Goal: Information Seeking & Learning: Learn about a topic

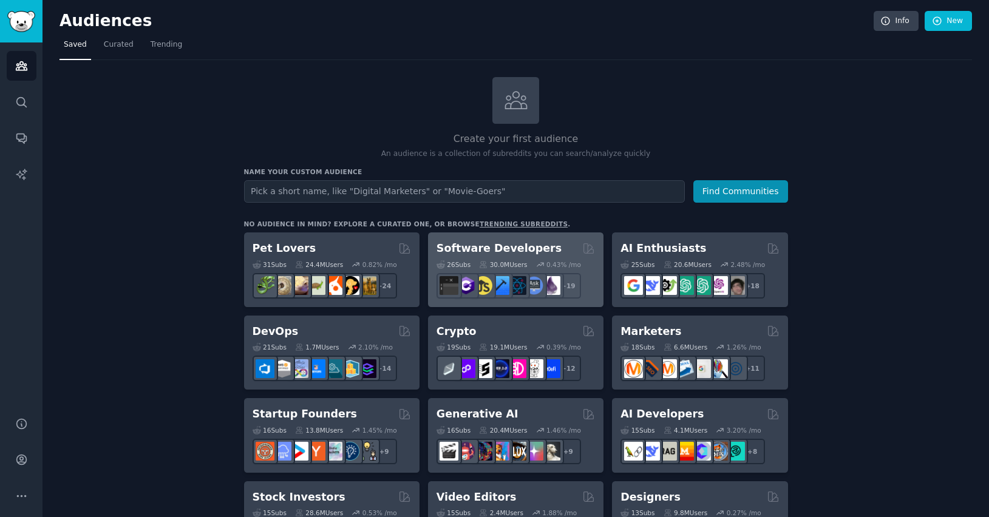
click at [509, 257] on div "26 Sub s 30.0M Users 0.43 % /mo r/csharp + 19" at bounding box center [516, 277] width 158 height 42
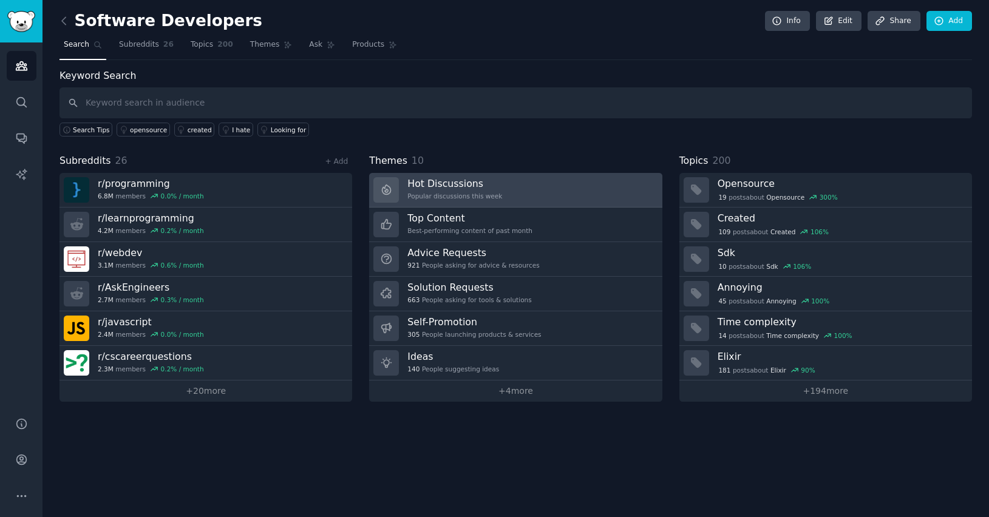
click at [493, 195] on div "Popular discussions this week" at bounding box center [454, 196] width 95 height 8
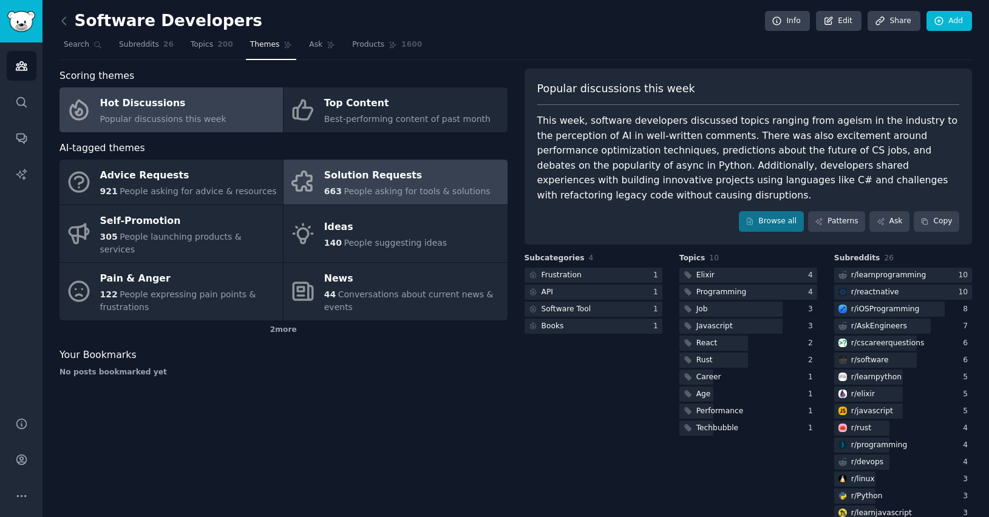
click at [438, 171] on div "Solution Requests" at bounding box center [407, 175] width 166 height 19
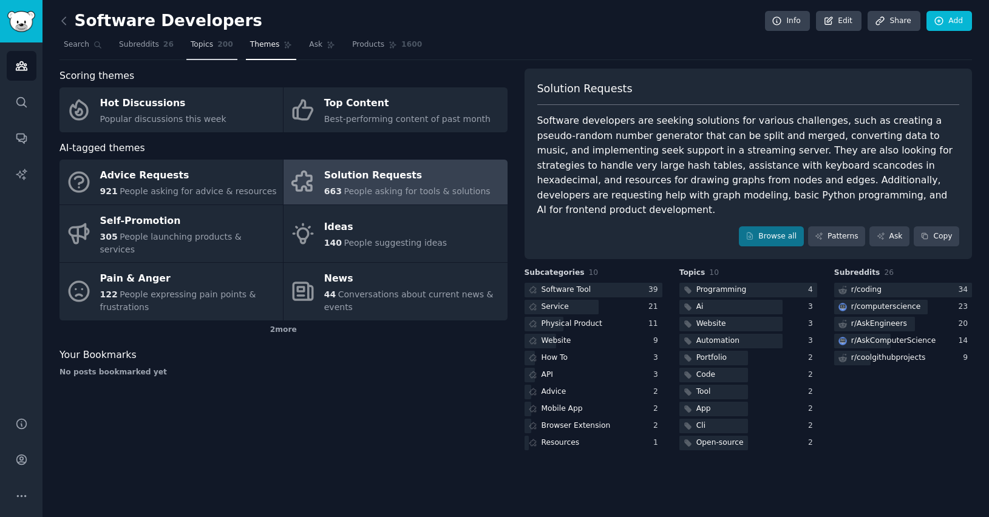
click at [199, 46] on span "Topics" at bounding box center [202, 44] width 22 height 11
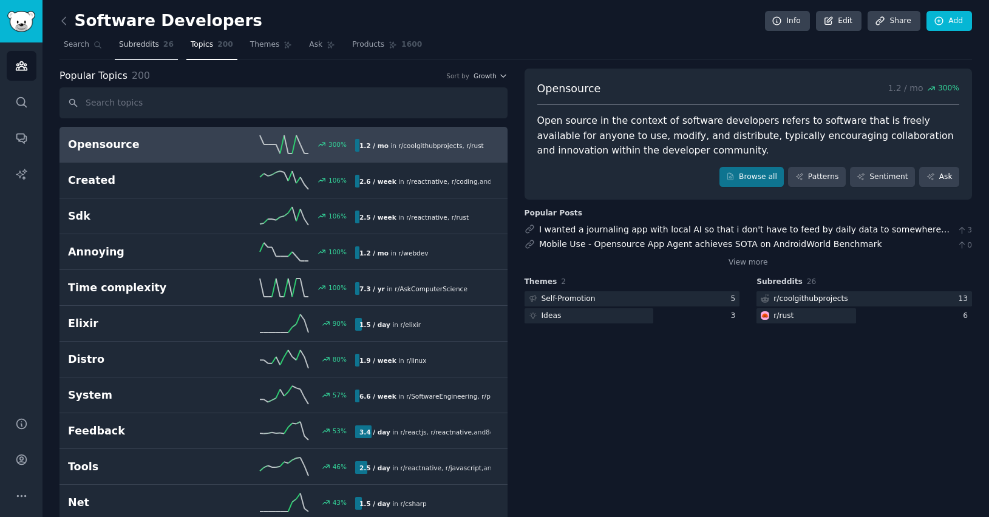
click at [141, 44] on span "Subreddits" at bounding box center [139, 44] width 40 height 11
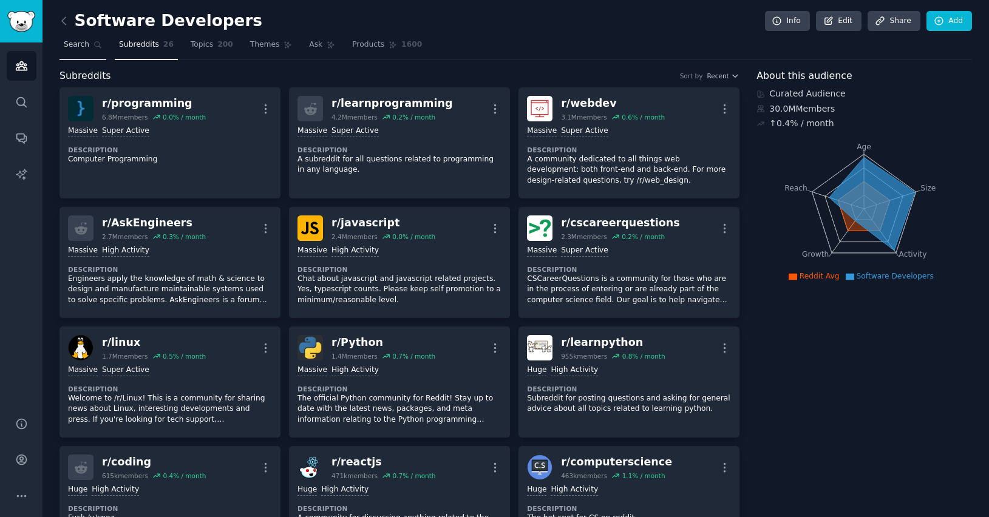
click at [83, 47] on span "Search" at bounding box center [76, 44] width 25 height 11
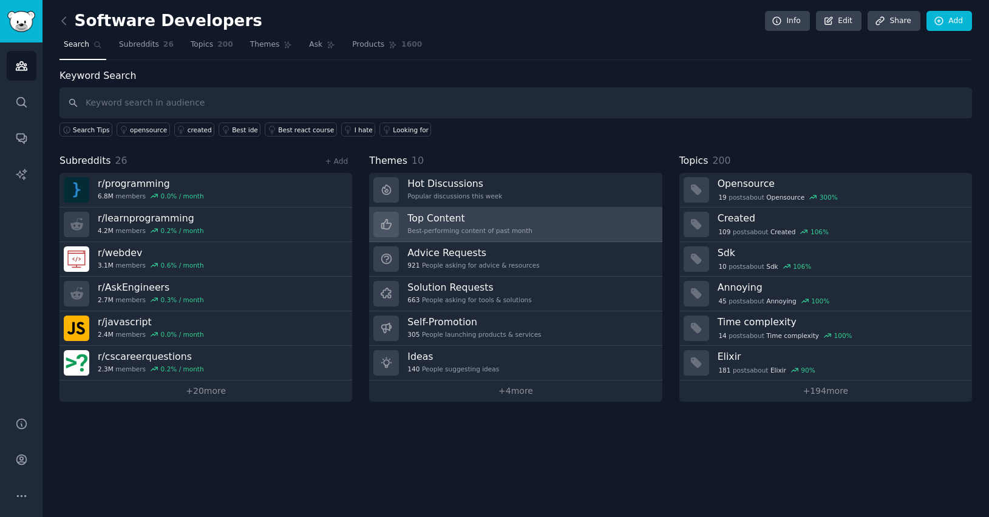
click at [523, 220] on h3 "Top Content" at bounding box center [469, 218] width 125 height 13
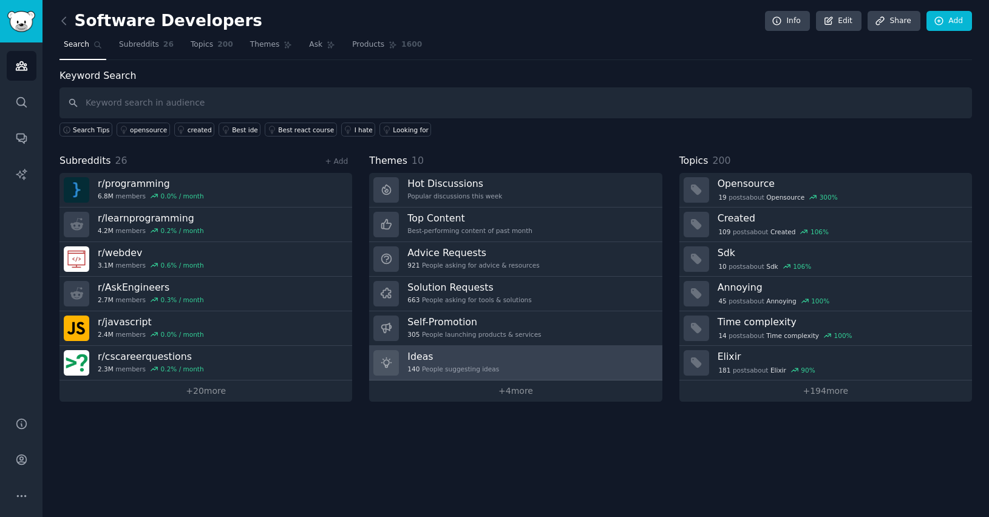
click at [526, 350] on link "Ideas 140 People suggesting ideas" at bounding box center [515, 363] width 293 height 35
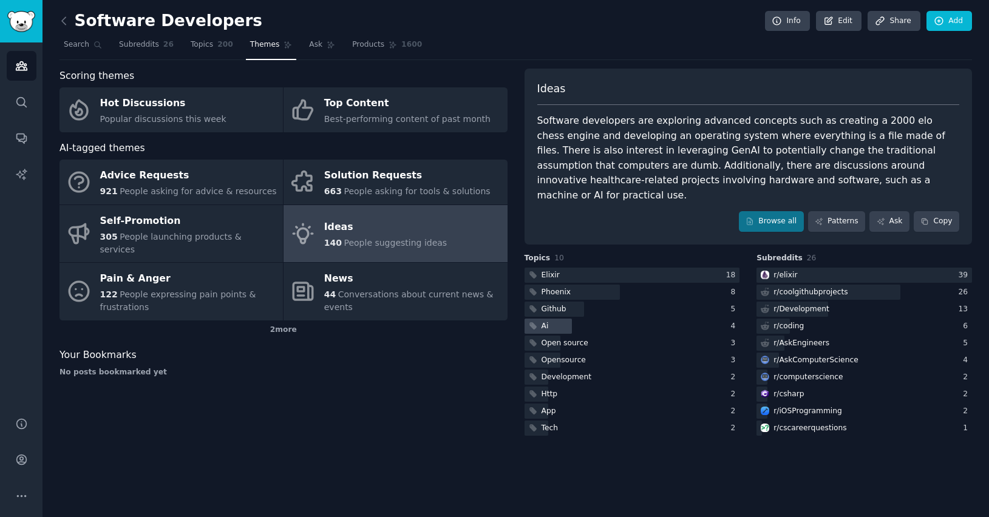
click at [563, 319] on div at bounding box center [549, 326] width 48 height 15
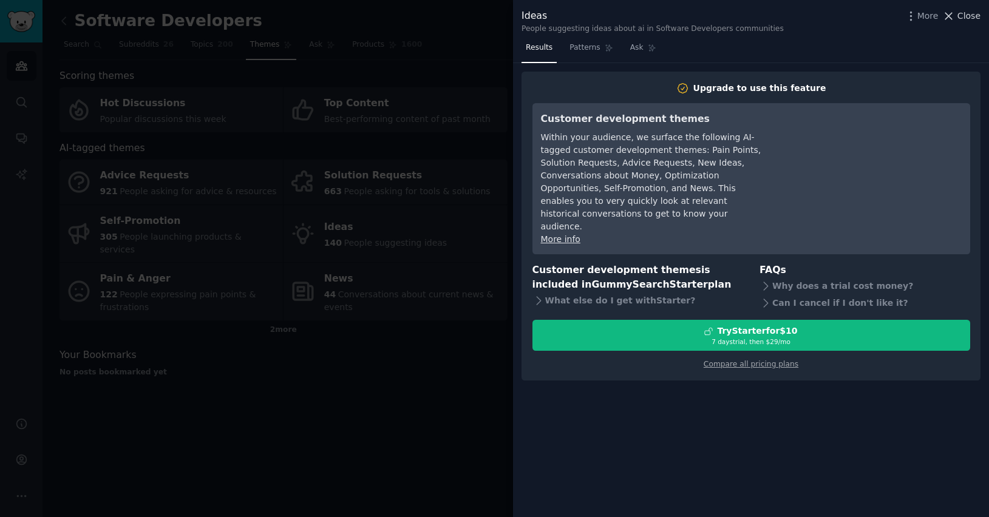
click at [963, 14] on span "Close" at bounding box center [968, 16] width 23 height 13
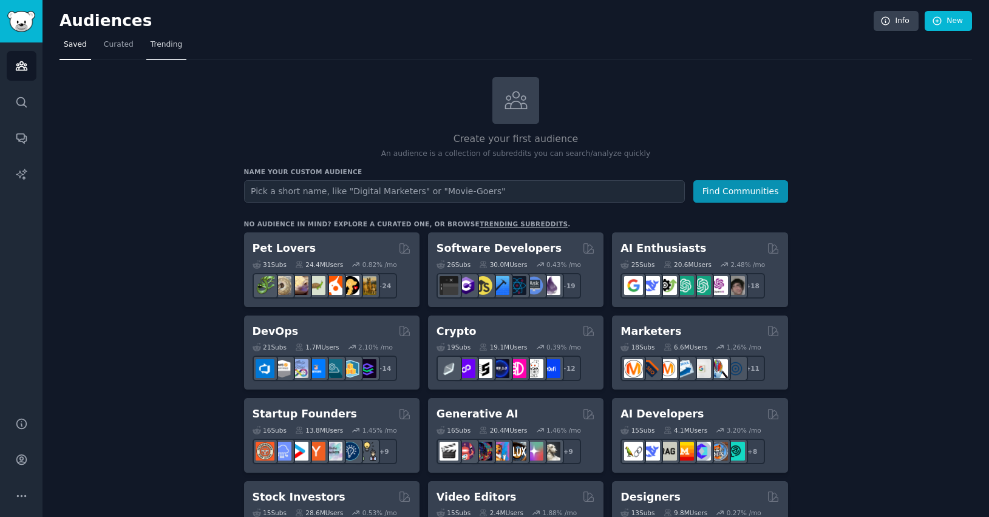
click at [165, 45] on span "Trending" at bounding box center [167, 44] width 32 height 11
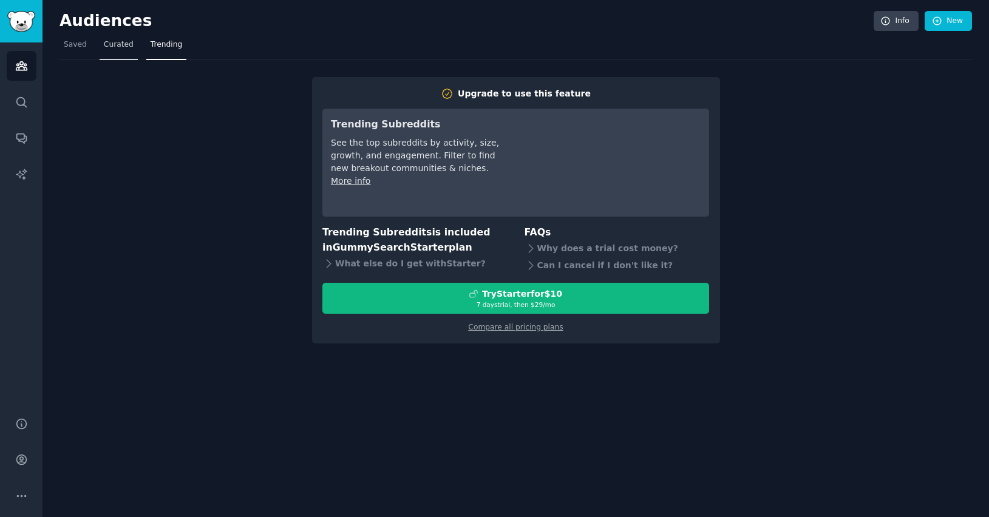
click at [101, 49] on link "Curated" at bounding box center [119, 47] width 38 height 25
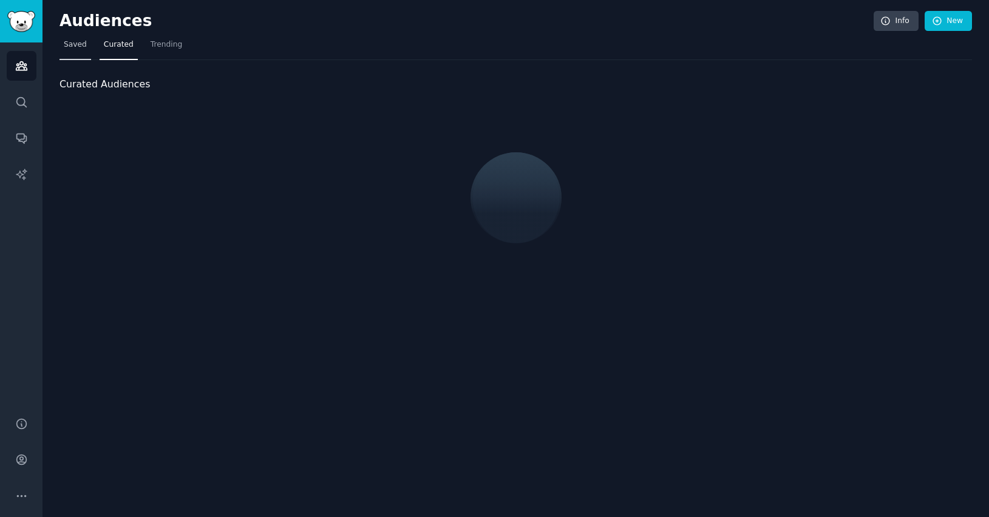
click at [71, 47] on span "Saved" at bounding box center [75, 44] width 23 height 11
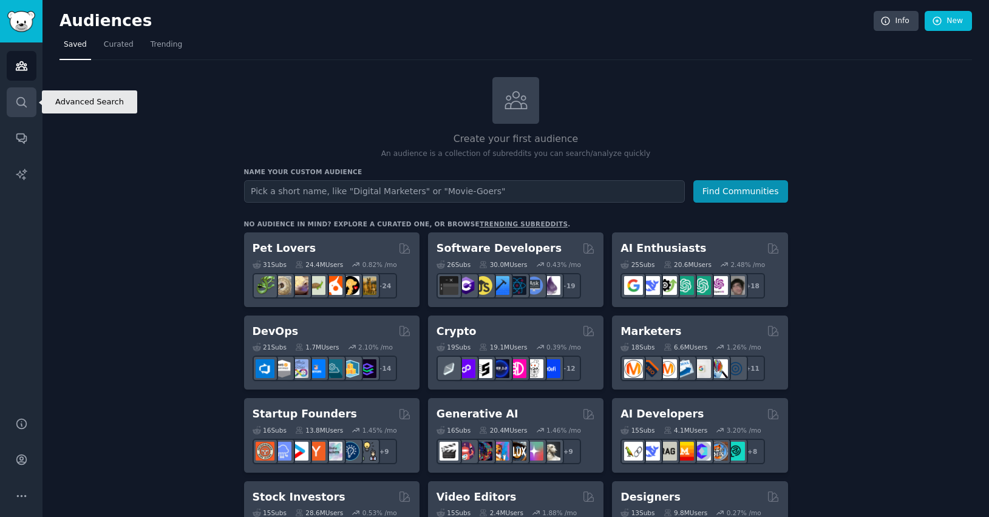
click at [16, 100] on icon "Sidebar" at bounding box center [21, 102] width 10 height 10
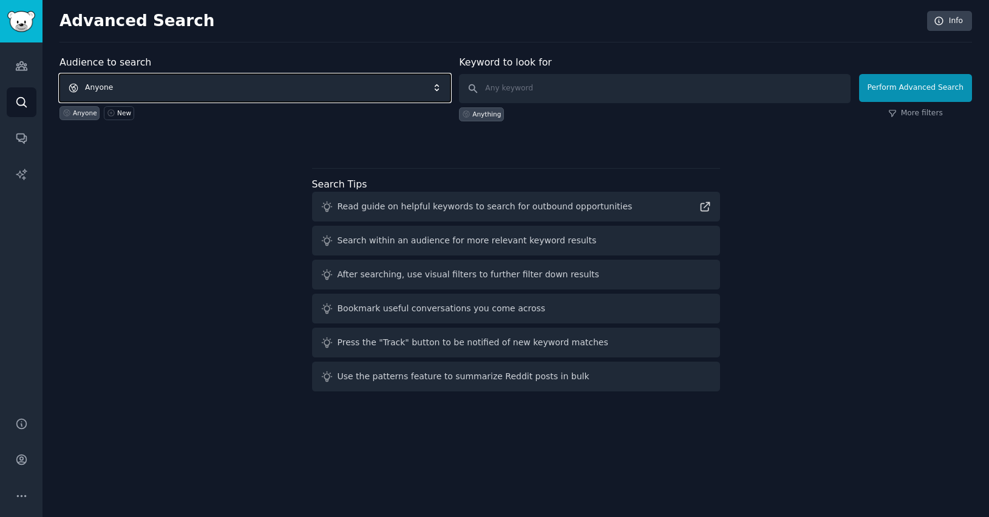
click at [146, 80] on span "Anyone" at bounding box center [254, 88] width 391 height 28
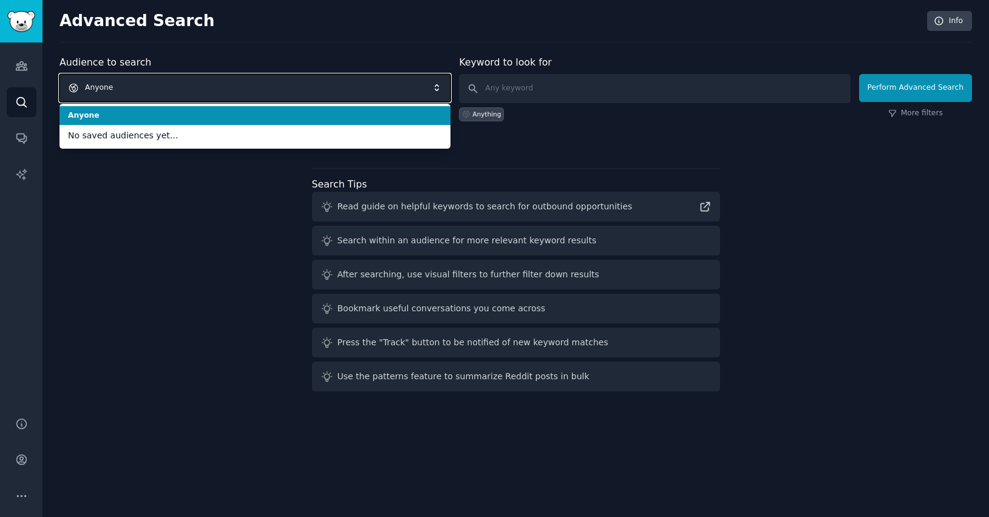
click at [145, 81] on span "Anyone" at bounding box center [254, 88] width 391 height 28
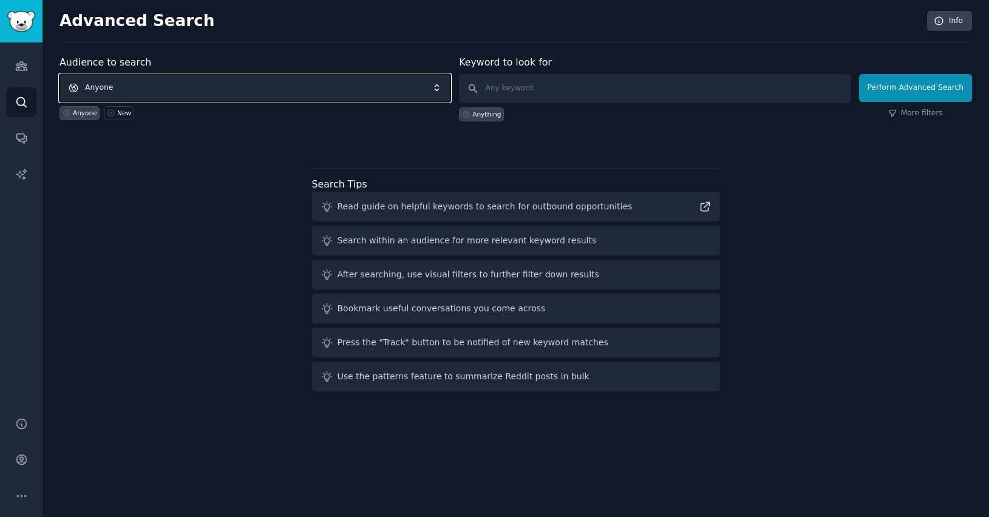
click at [148, 80] on span "Anyone" at bounding box center [254, 88] width 391 height 28
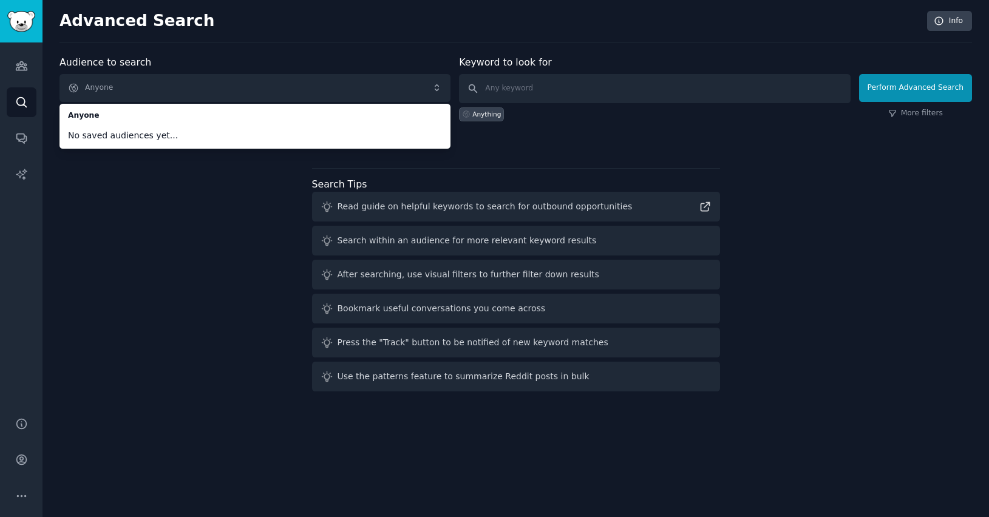
click at [156, 140] on span "No saved audiences yet..." at bounding box center [255, 135] width 374 height 13
click at [523, 87] on input "text" at bounding box center [654, 88] width 391 height 29
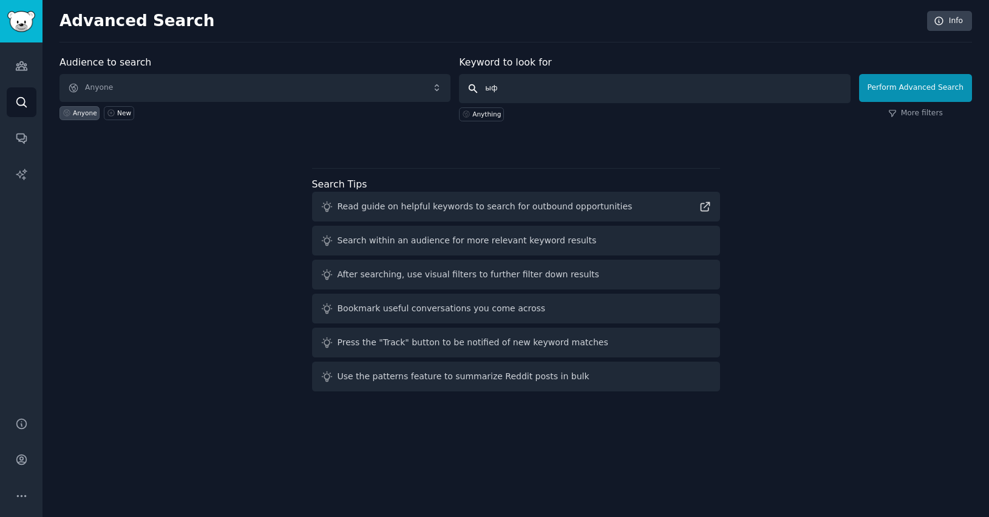
type input "ы"
type input "saas"
click button "Perform Advanced Search" at bounding box center [915, 88] width 113 height 28
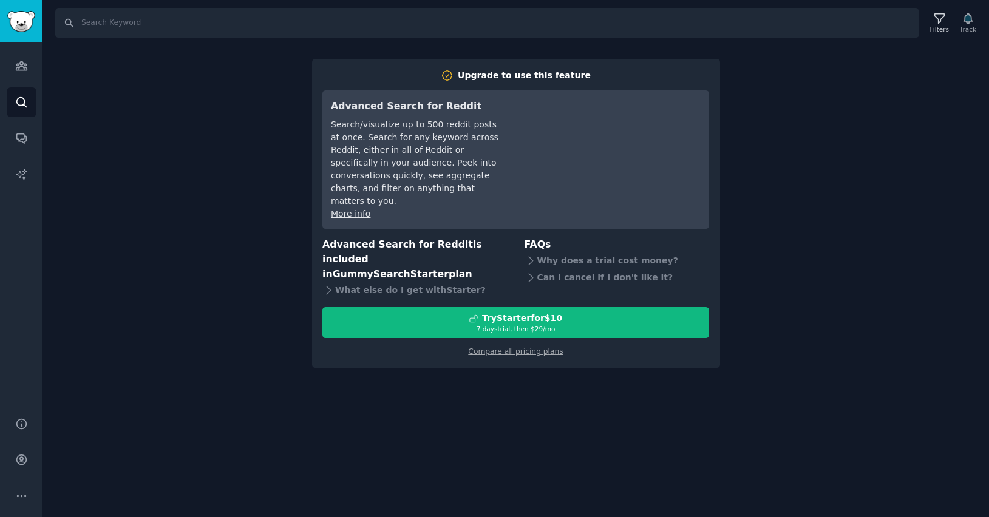
click at [741, 87] on div "Search Filters Track Upgrade to use this feature Advanced Search for Reddit Sea…" at bounding box center [515, 258] width 947 height 517
click at [26, 138] on icon "Sidebar" at bounding box center [21, 139] width 10 height 10
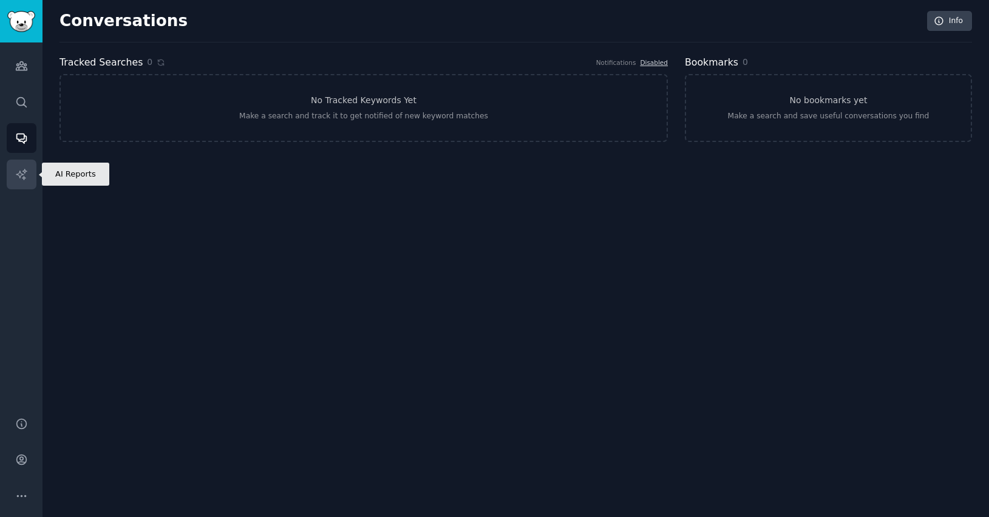
click at [24, 176] on icon "Sidebar" at bounding box center [21, 174] width 10 height 10
